Goal: Task Accomplishment & Management: Manage account settings

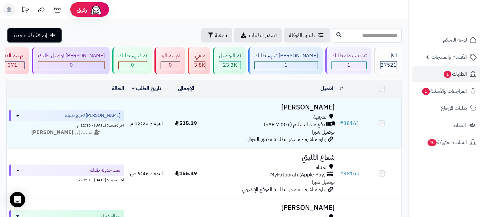
click at [444, 78] on span "1" at bounding box center [448, 74] width 8 height 7
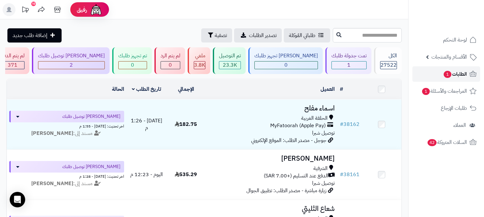
click at [452, 74] on span "الطلبات 1" at bounding box center [455, 74] width 24 height 9
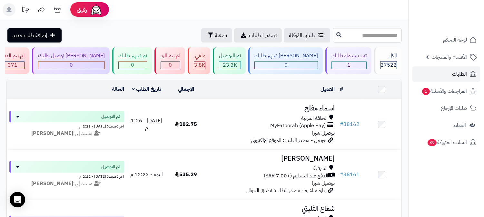
click at [464, 74] on span "الطلبات" at bounding box center [459, 74] width 15 height 9
click at [433, 76] on link "الطلبات" at bounding box center [446, 73] width 68 height 15
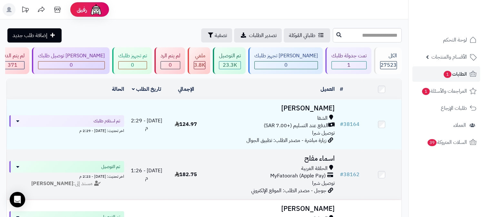
click at [326, 166] on span "الحلقة الغربية" at bounding box center [314, 168] width 26 height 7
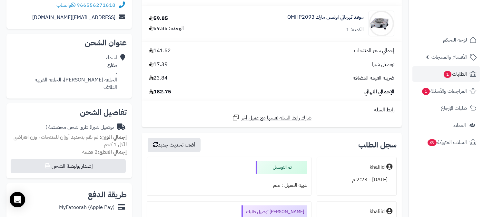
scroll to position [143, 0]
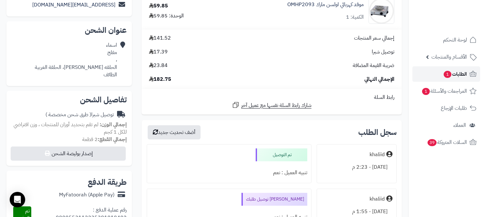
click at [449, 77] on span "الطلبات 1" at bounding box center [455, 74] width 24 height 9
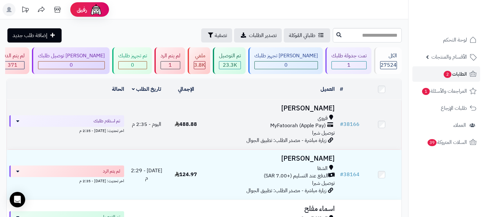
click at [327, 125] on div "MyFatoorah (Apple Pay)" at bounding box center [271, 125] width 126 height 7
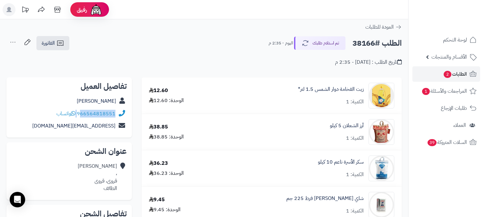
drag, startPoint x: 77, startPoint y: 113, endPoint x: 83, endPoint y: 114, distance: 5.2
click at [83, 114] on div "966564818551 واتساب" at bounding box center [85, 113] width 59 height 7
copy div "66564818551"
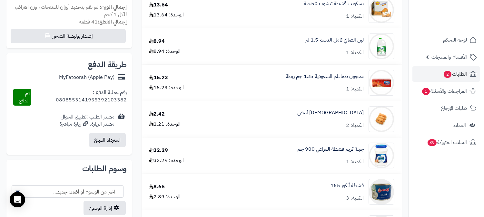
scroll to position [72, 0]
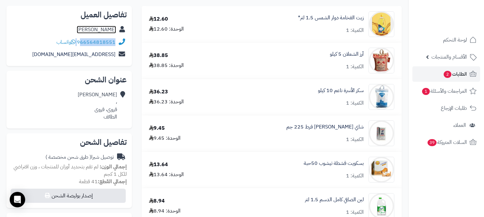
click at [94, 30] on link "هدى المصعبي" at bounding box center [96, 30] width 39 height 8
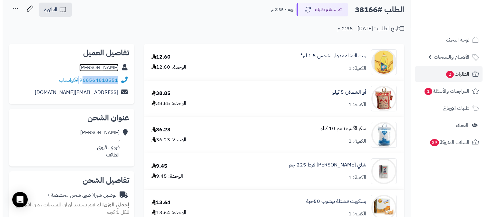
scroll to position [0, 0]
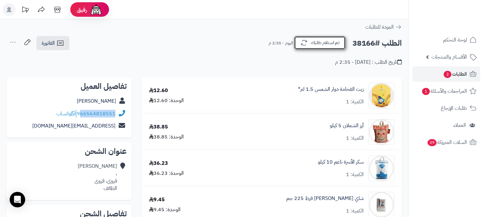
click at [321, 43] on button "تم استلام طلبك" at bounding box center [320, 43] width 52 height 14
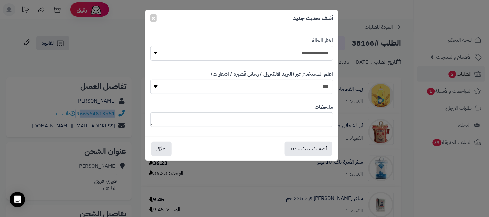
click at [318, 52] on select "**********" at bounding box center [241, 53] width 183 height 15
select select "*"
click at [150, 46] on select "**********" at bounding box center [241, 53] width 183 height 15
click at [307, 147] on button "أضف تحديث جديد" at bounding box center [309, 149] width 48 height 14
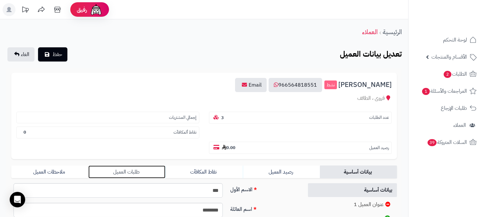
click at [126, 166] on link "طلبات العميل" at bounding box center [126, 172] width 77 height 13
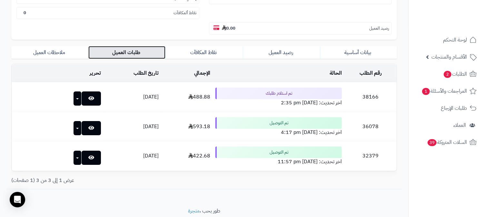
scroll to position [127, 0]
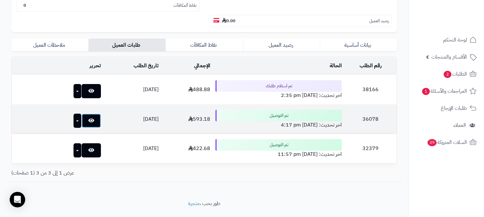
click at [88, 118] on icon at bounding box center [91, 120] width 6 height 5
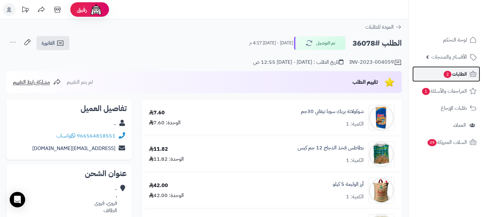
click at [458, 75] on span "الطلبات 2" at bounding box center [455, 74] width 24 height 9
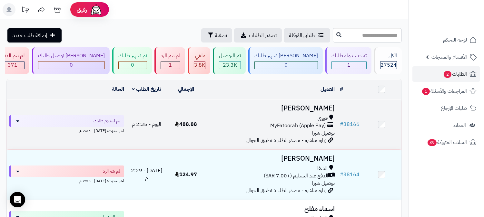
click at [311, 128] on span "MyFatoorah (Apple Pay)" at bounding box center [297, 125] width 55 height 7
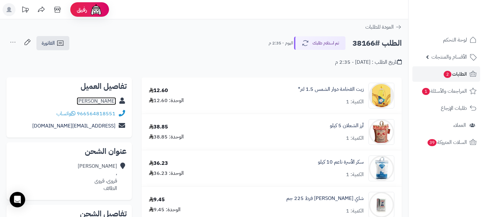
click at [109, 99] on link "[PERSON_NAME]" at bounding box center [96, 101] width 39 height 8
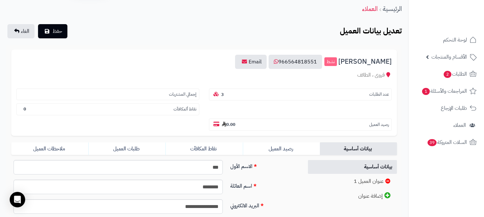
scroll to position [36, 0]
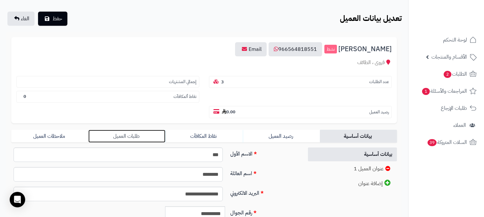
click at [139, 130] on link "طلبات العميل" at bounding box center [126, 136] width 77 height 13
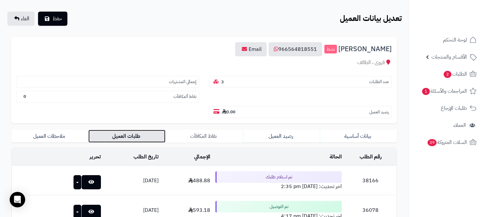
scroll to position [127, 0]
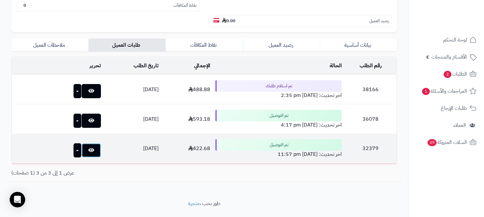
click at [84, 143] on link at bounding box center [91, 150] width 19 height 14
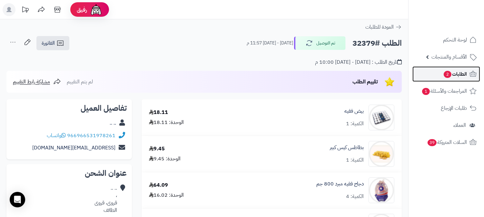
click at [449, 76] on span "2" at bounding box center [448, 74] width 8 height 7
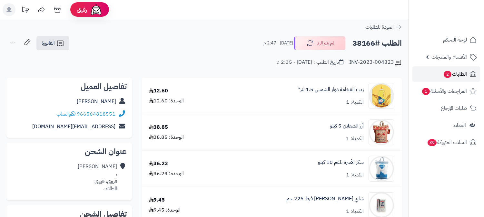
click at [462, 77] on span "الطلبات 2" at bounding box center [455, 74] width 24 height 9
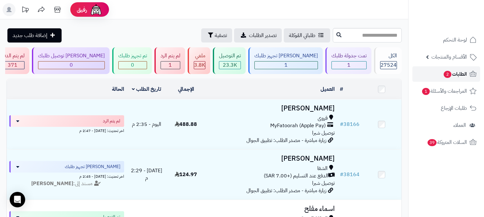
click at [437, 77] on link "الطلبات 2" at bounding box center [446, 73] width 68 height 15
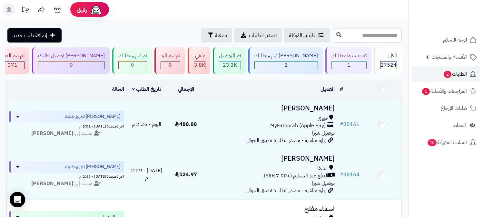
click at [462, 72] on span "الطلبات 2" at bounding box center [455, 74] width 24 height 9
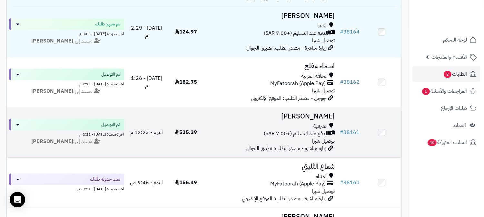
scroll to position [143, 0]
click at [306, 136] on span "الدفع عند التسليم (+7.00 SAR)" at bounding box center [296, 133] width 64 height 7
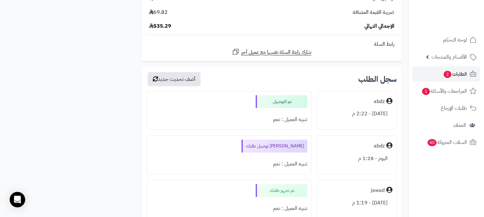
scroll to position [788, 0]
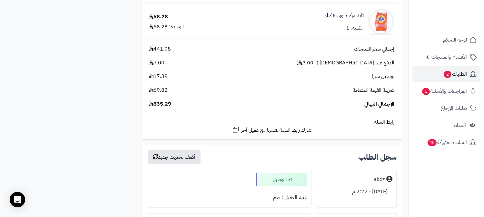
click at [465, 72] on span "الطلبات 2" at bounding box center [455, 74] width 24 height 9
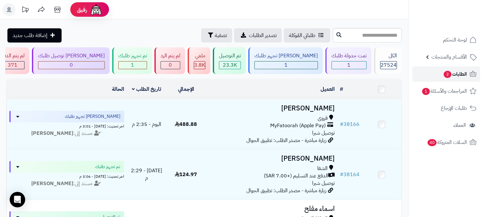
click at [459, 76] on span "الطلبات 2" at bounding box center [455, 74] width 24 height 9
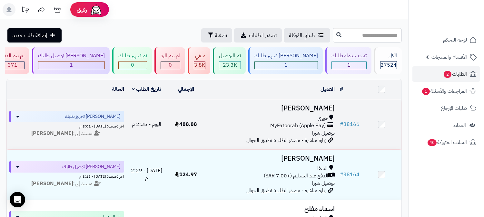
click at [309, 119] on div "قروى" at bounding box center [271, 118] width 126 height 7
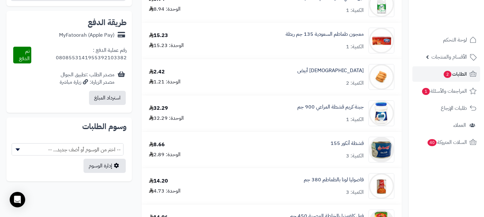
scroll to position [251, 0]
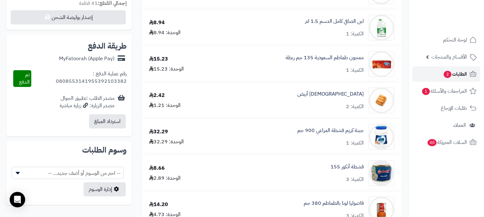
click at [439, 75] on link "الطلبات 2" at bounding box center [446, 73] width 68 height 15
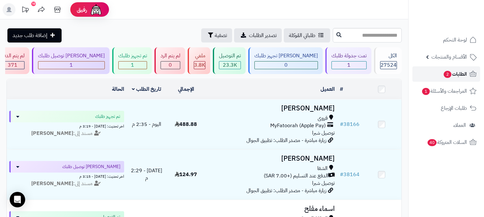
click at [453, 80] on link "الطلبات 2" at bounding box center [446, 73] width 68 height 15
click at [464, 73] on span "الطلبات" at bounding box center [459, 74] width 15 height 9
click at [453, 76] on span "الطلبات" at bounding box center [459, 74] width 15 height 9
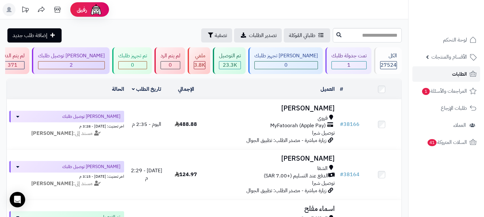
click at [453, 76] on span "الطلبات" at bounding box center [459, 74] width 15 height 9
